Goal: Task Accomplishment & Management: Use online tool/utility

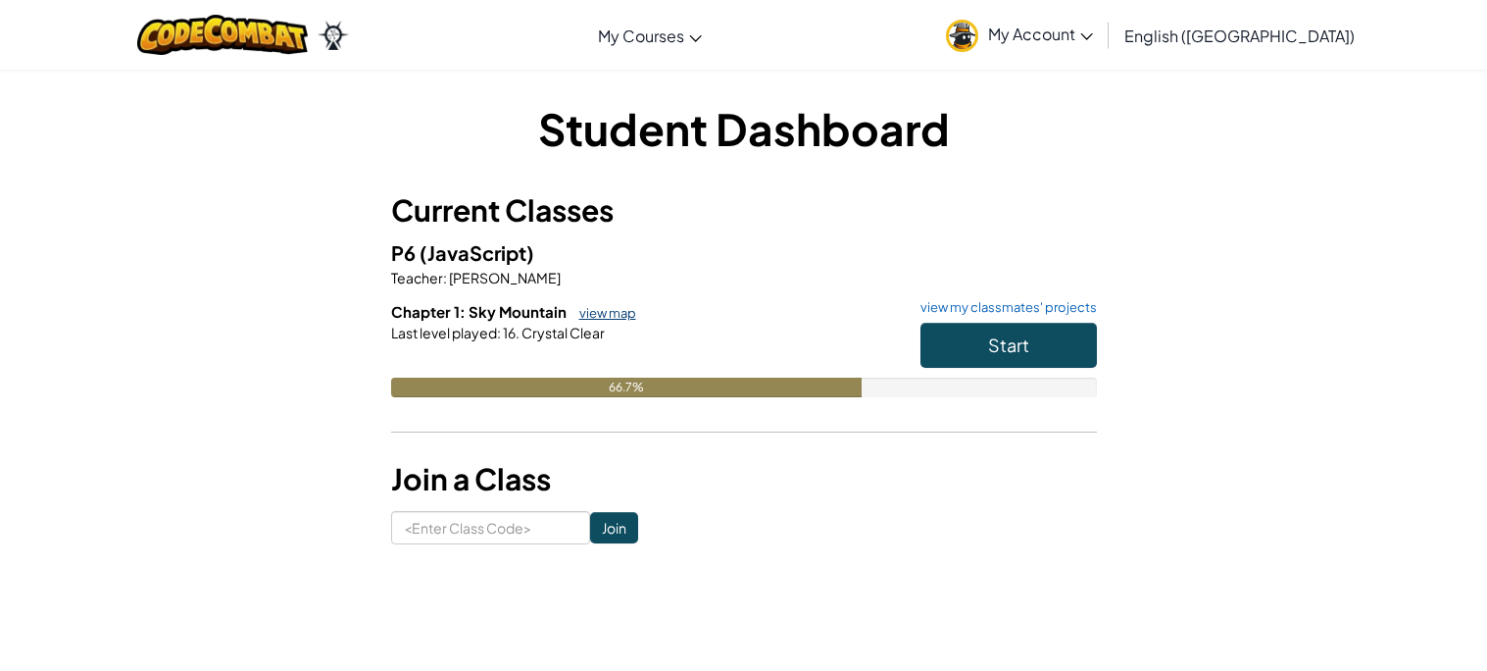
click at [584, 312] on link "view map" at bounding box center [603, 313] width 67 height 16
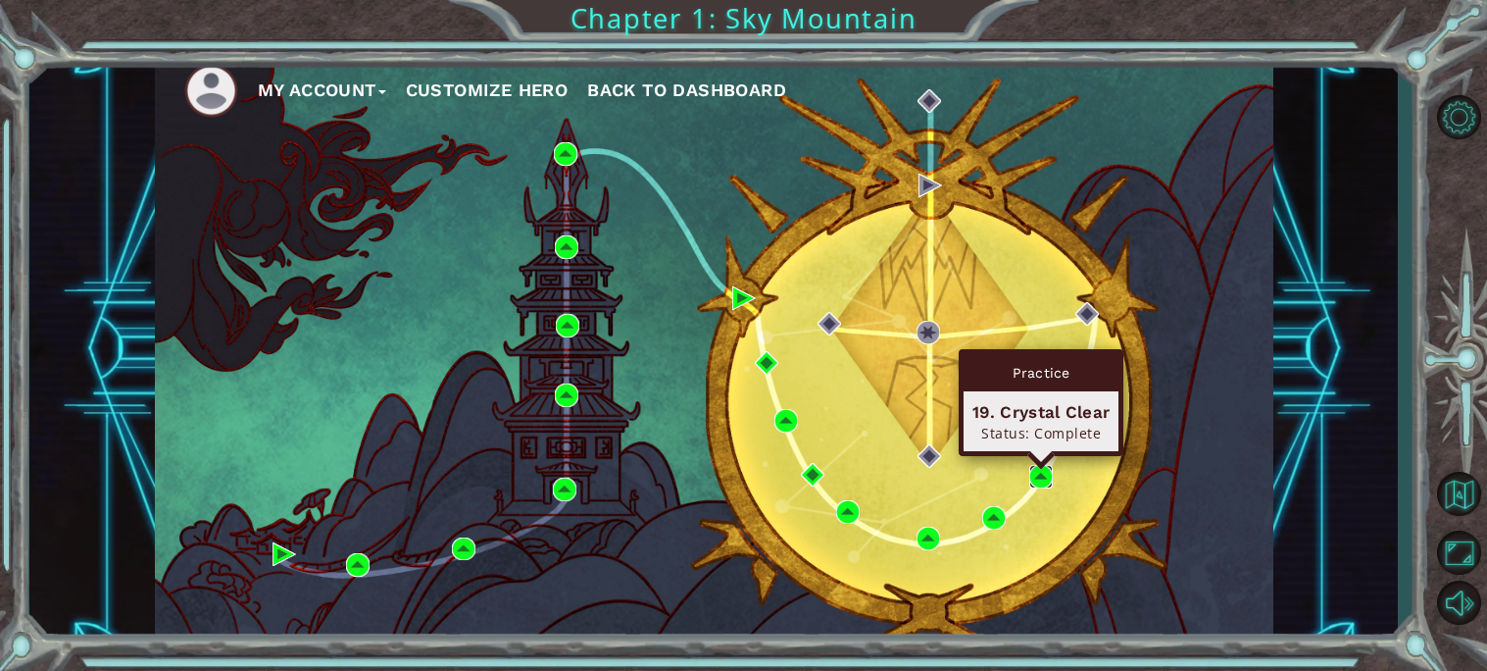
click at [1036, 473] on img at bounding box center [1041, 477] width 24 height 24
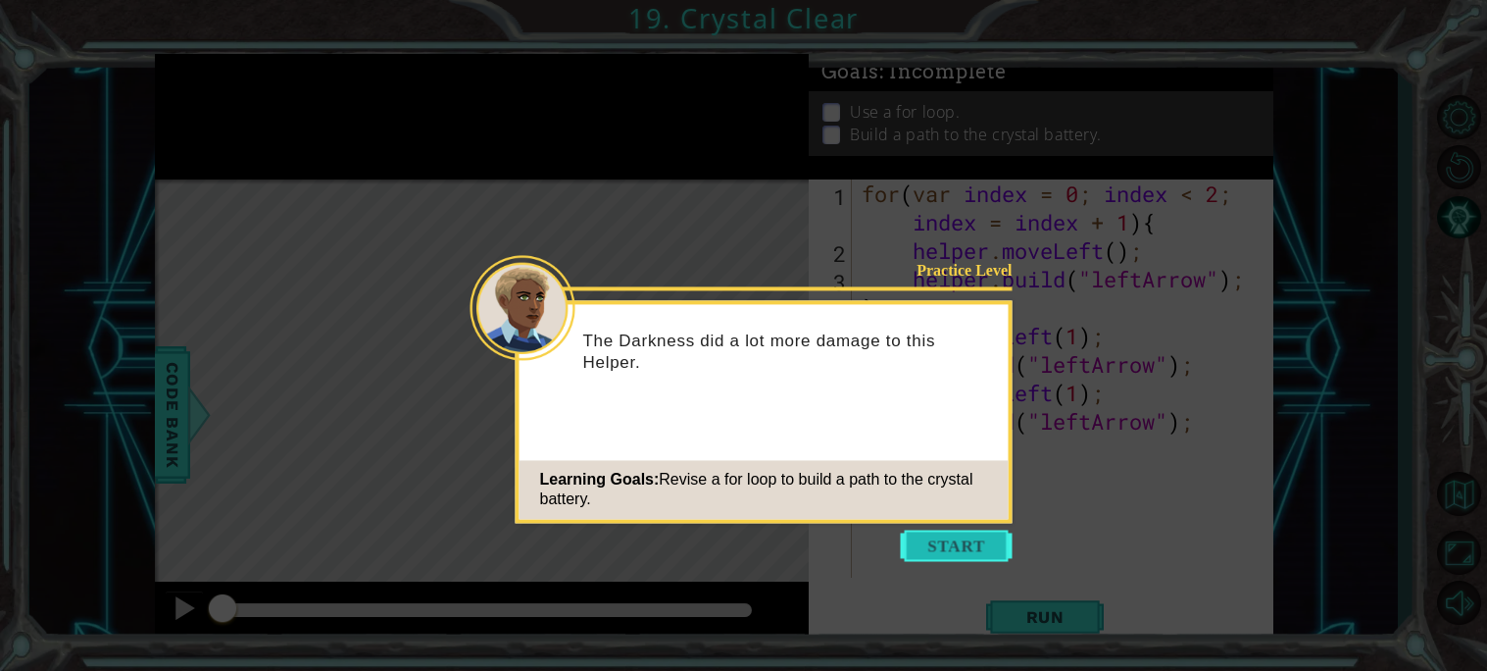
click at [960, 539] on button "Start" at bounding box center [957, 544] width 112 height 31
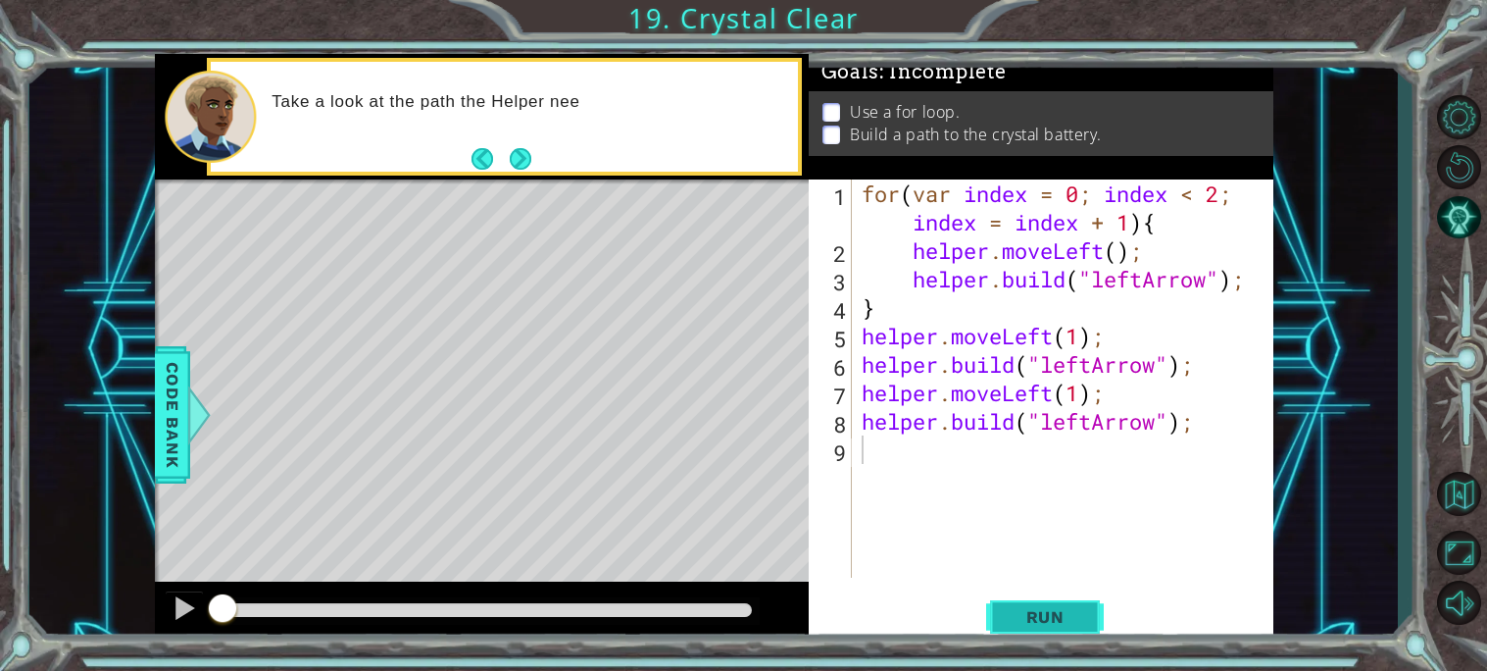
click at [1004, 636] on button "Run" at bounding box center [1045, 616] width 118 height 46
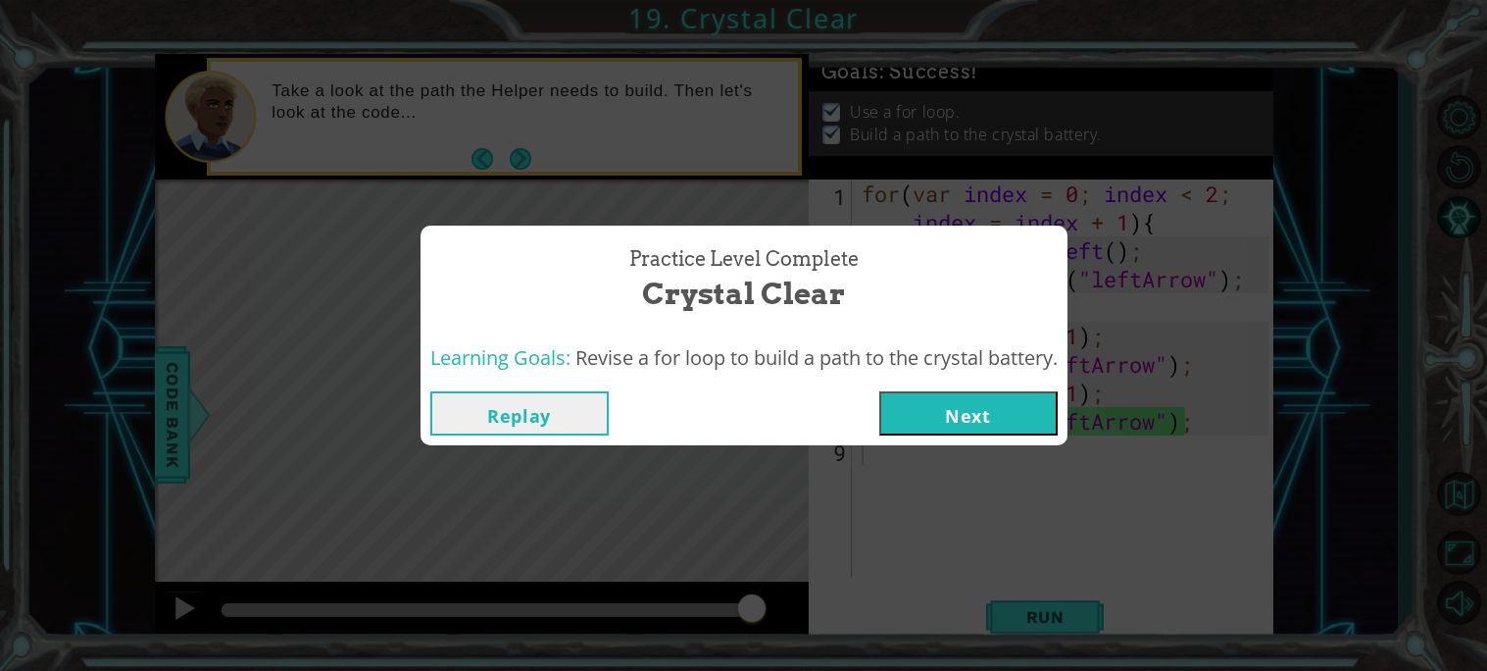
click at [1000, 429] on button "Next" at bounding box center [968, 413] width 178 height 44
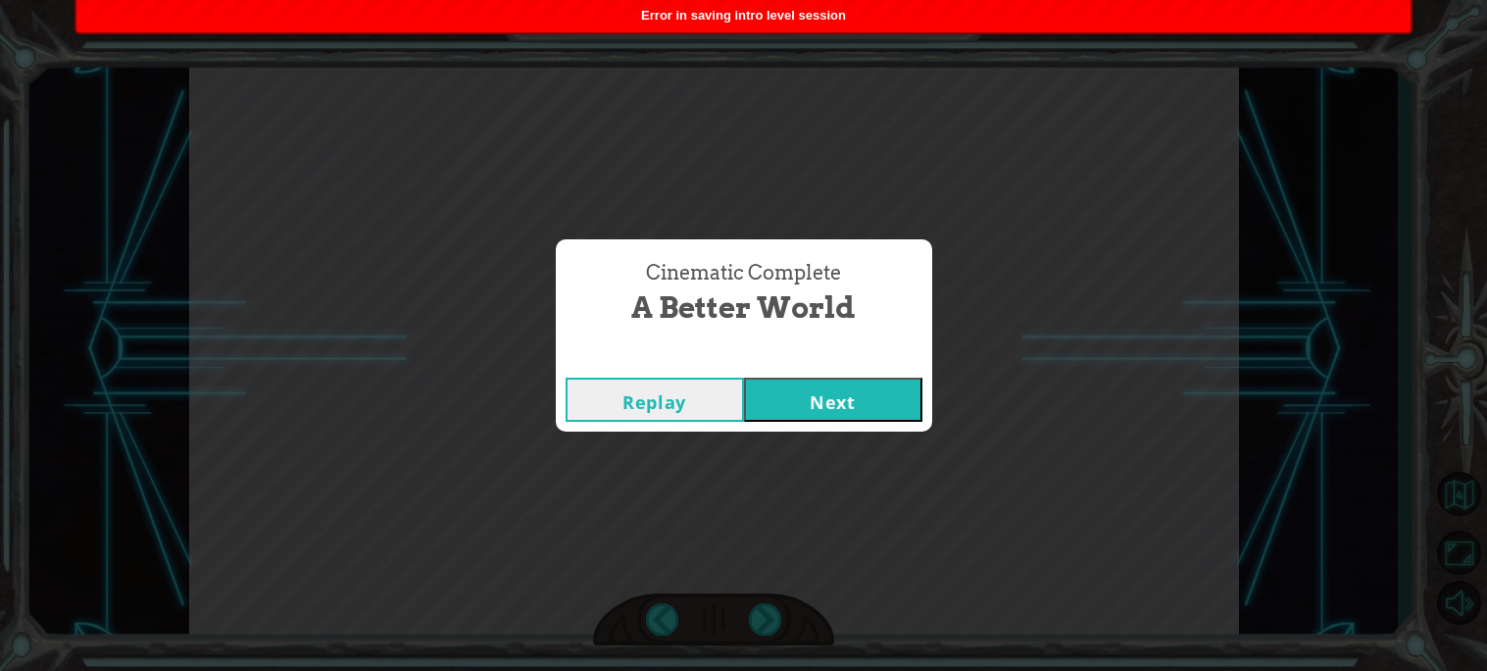
click at [888, 402] on button "Next" at bounding box center [833, 399] width 178 height 44
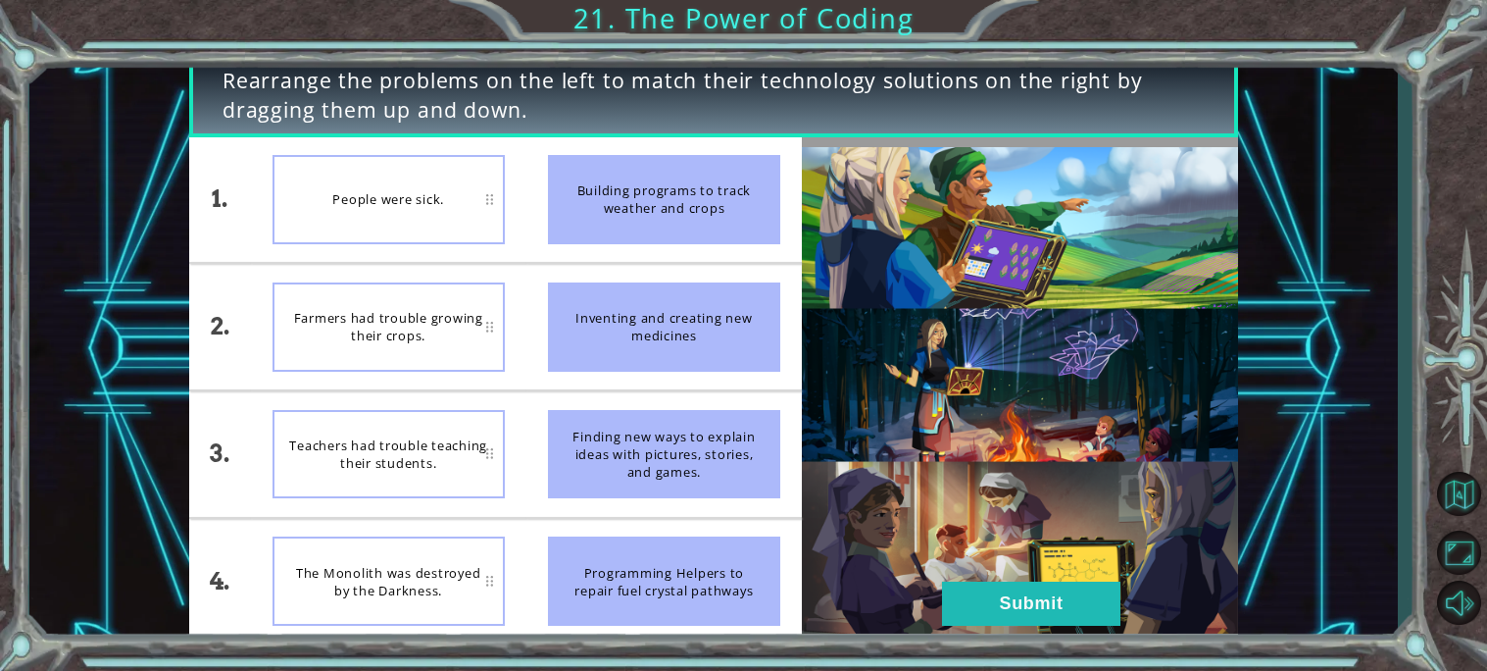
drag, startPoint x: 724, startPoint y: 347, endPoint x: 752, endPoint y: 271, distance: 81.2
click at [752, 271] on li "Inventing and creating new medicines" at bounding box center [663, 326] width 275 height 125
click at [707, 182] on div "Building programs to track weather and crops" at bounding box center [664, 199] width 232 height 89
click at [656, 194] on div "Building programs to track weather and crops" at bounding box center [664, 199] width 232 height 89
click at [541, 210] on li "Building programs to track weather and crops" at bounding box center [663, 199] width 275 height 125
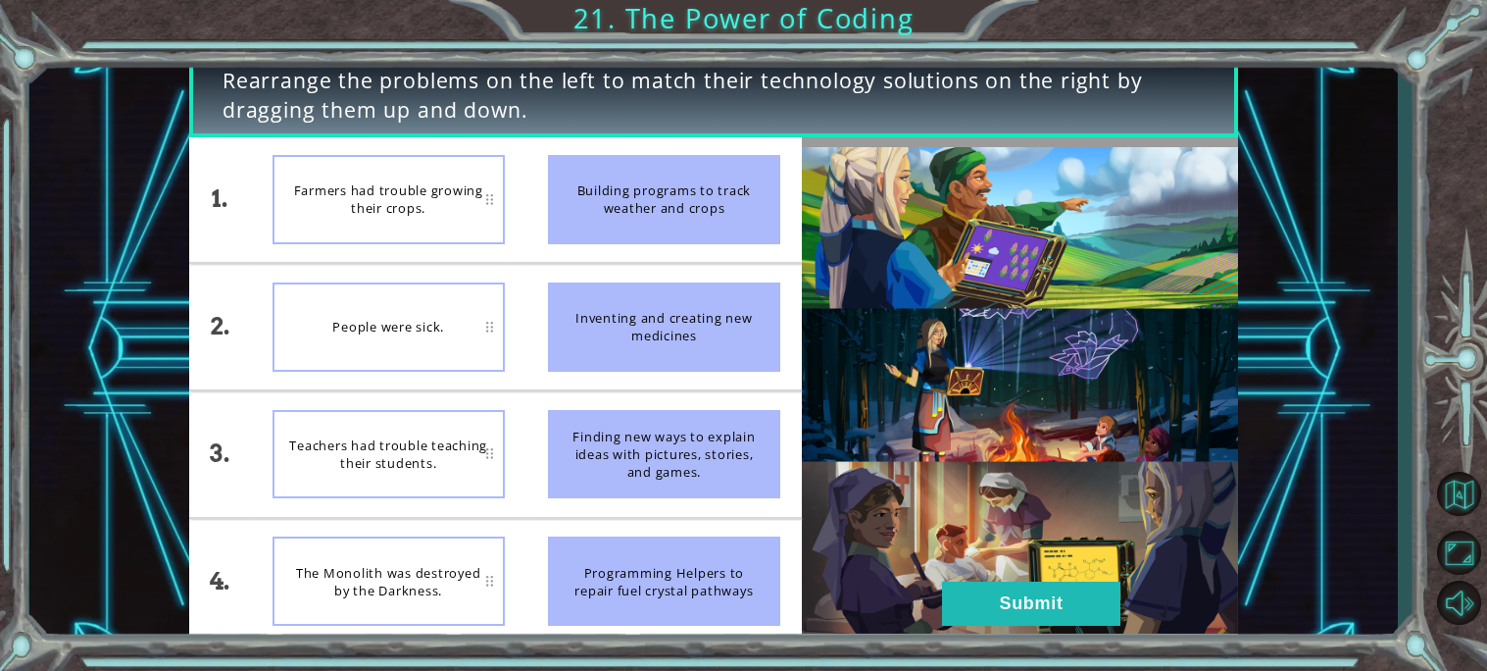
click at [987, 579] on img at bounding box center [1020, 390] width 436 height 487
click at [987, 583] on button "Submit" at bounding box center [1031, 603] width 178 height 44
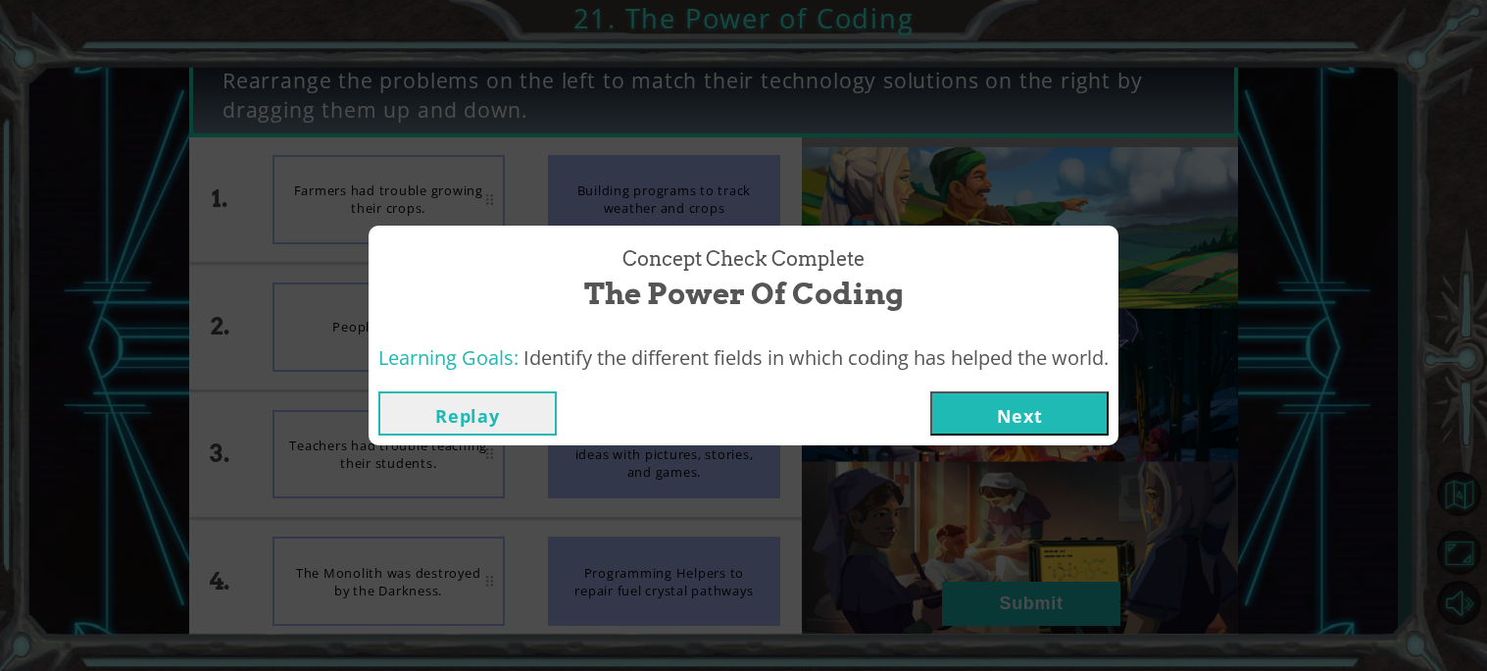
click at [1030, 387] on div "Replay Next" at bounding box center [744, 413] width 750 height 64
click at [1030, 391] on button "Next" at bounding box center [1019, 413] width 178 height 44
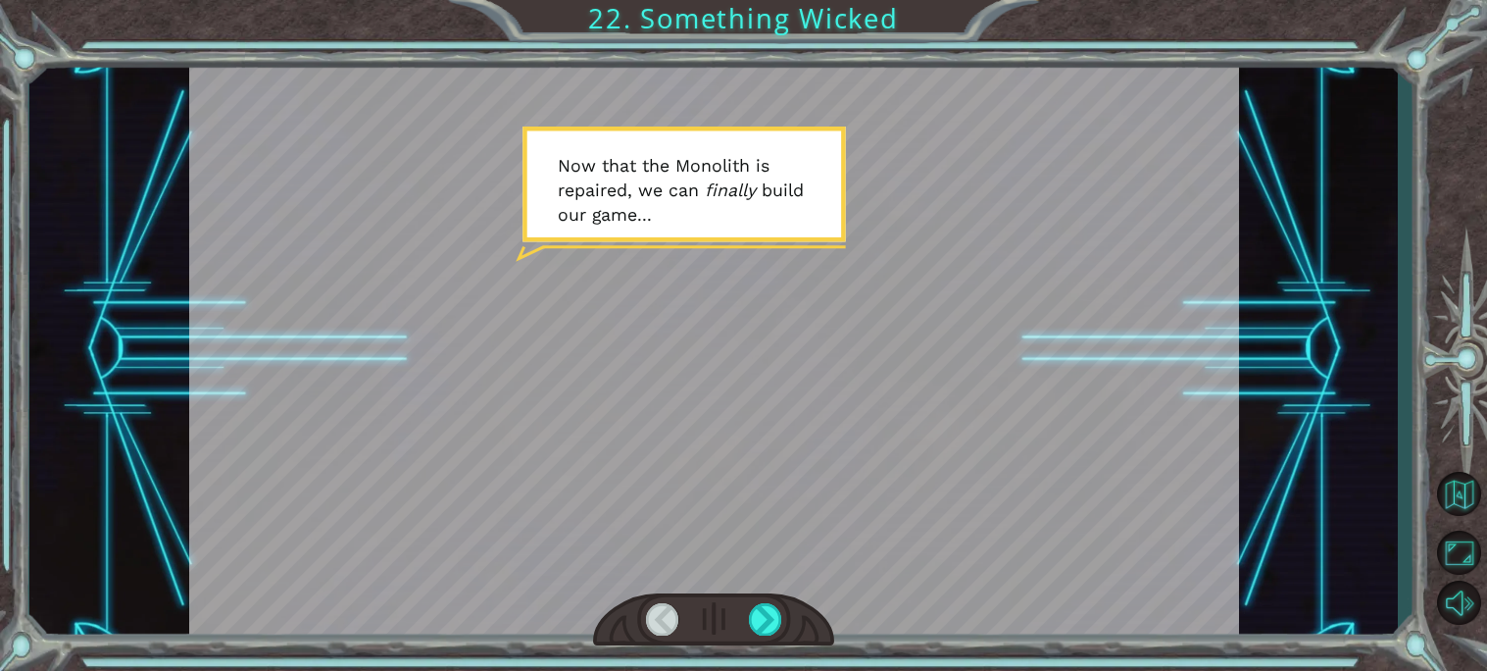
click at [806, 297] on div at bounding box center [714, 349] width 1050 height 590
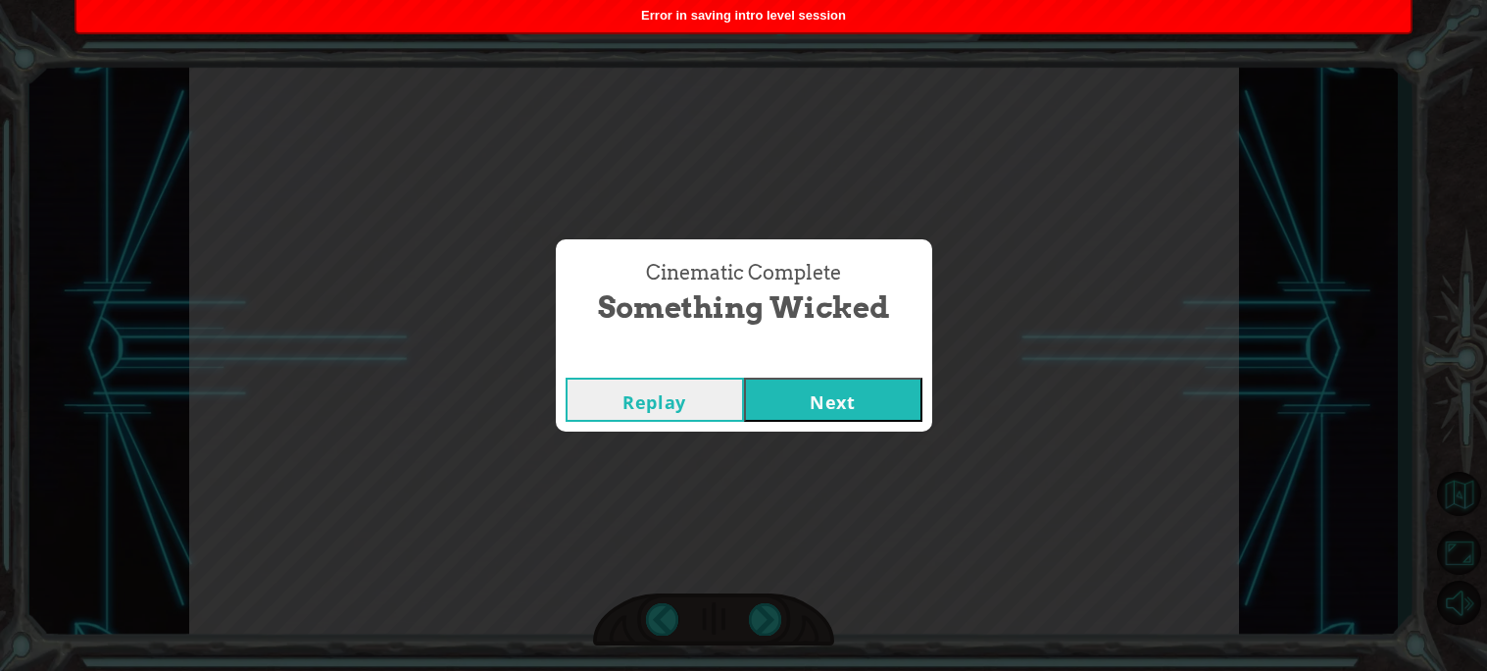
click at [811, 396] on button "Next" at bounding box center [833, 399] width 178 height 44
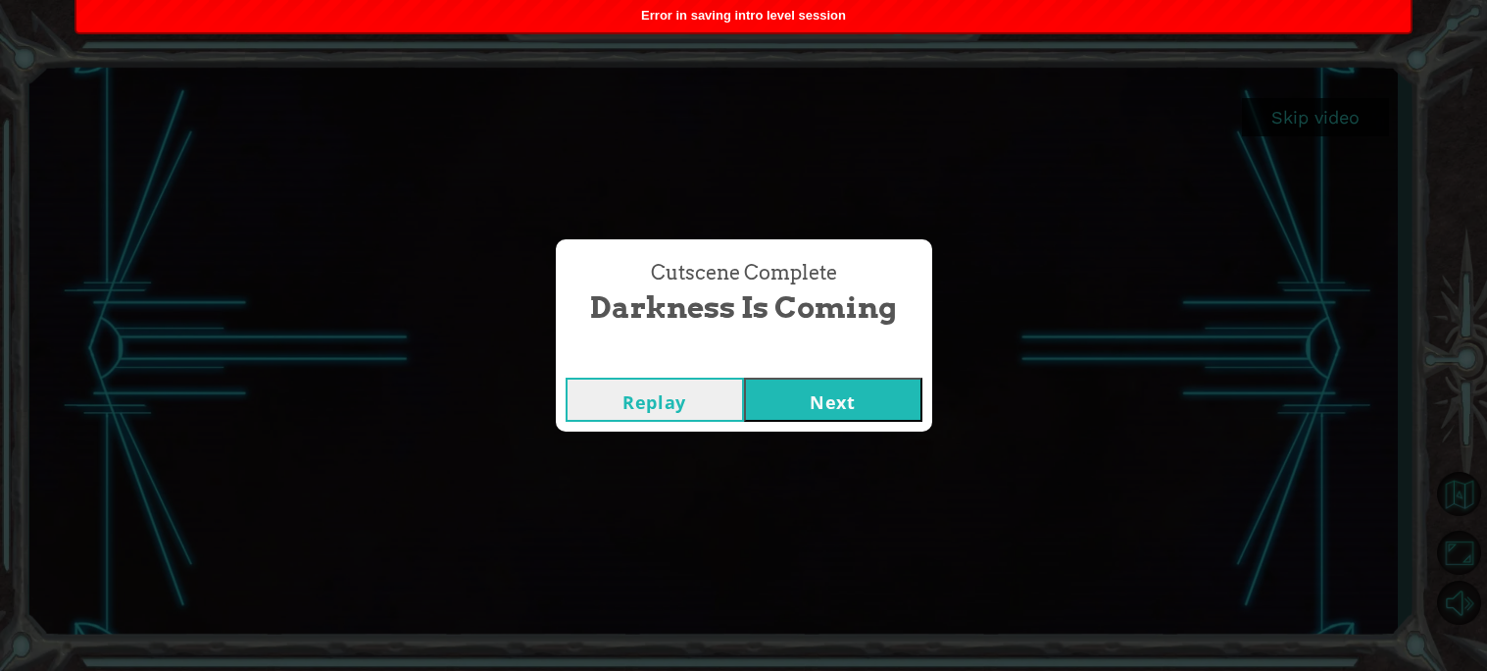
click at [807, 404] on button "Next" at bounding box center [833, 399] width 178 height 44
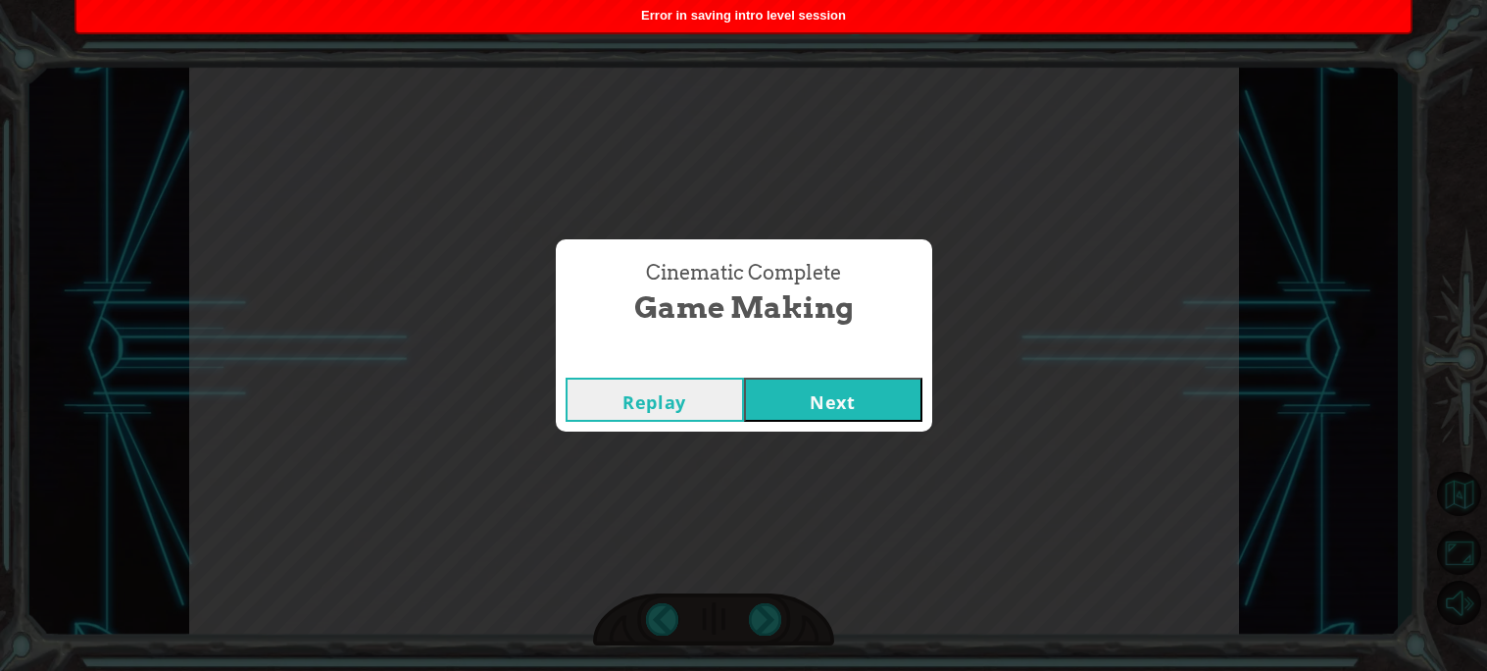
click at [900, 377] on button "Next" at bounding box center [833, 399] width 178 height 44
